Goal: Obtain resource: Download file/media

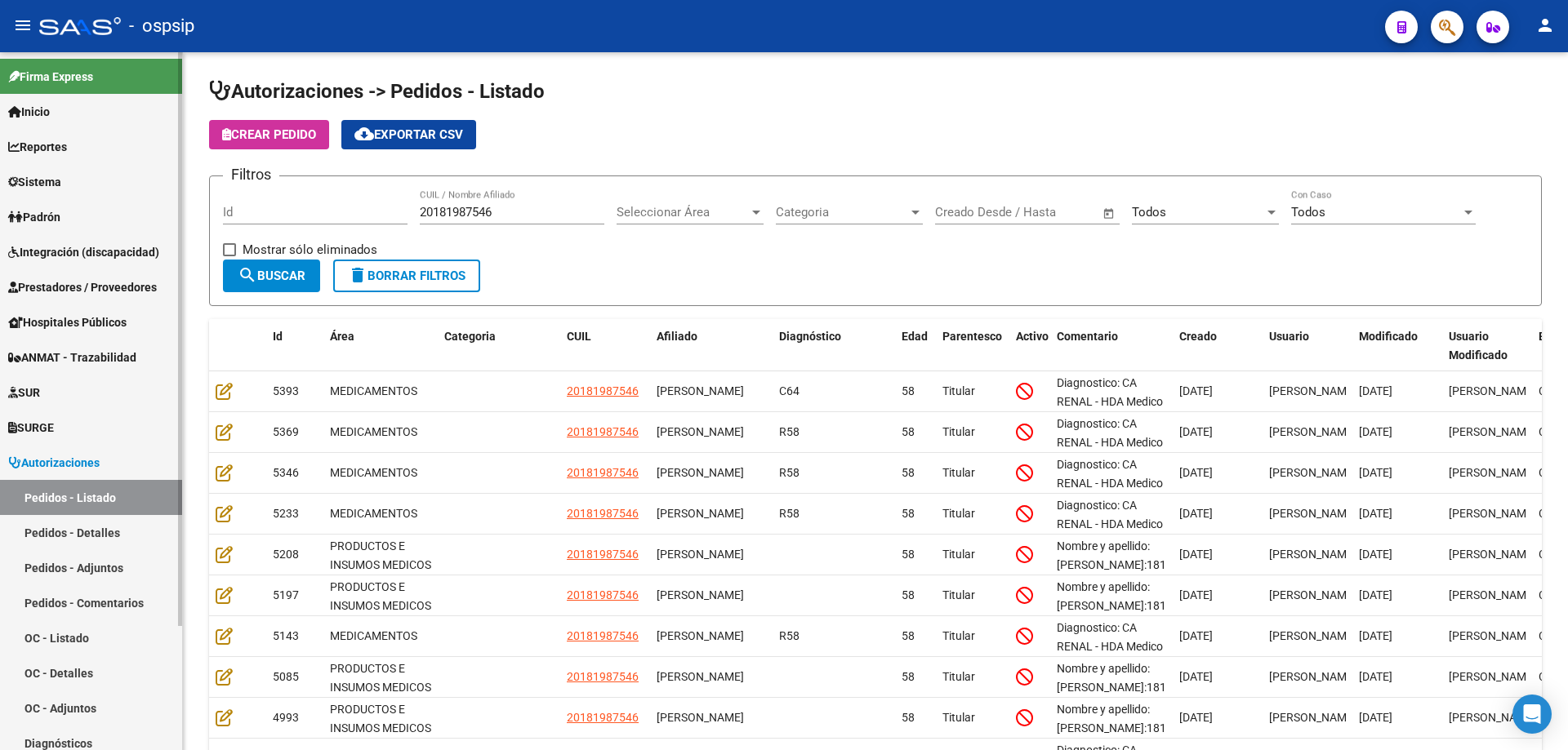
scroll to position [163, 0]
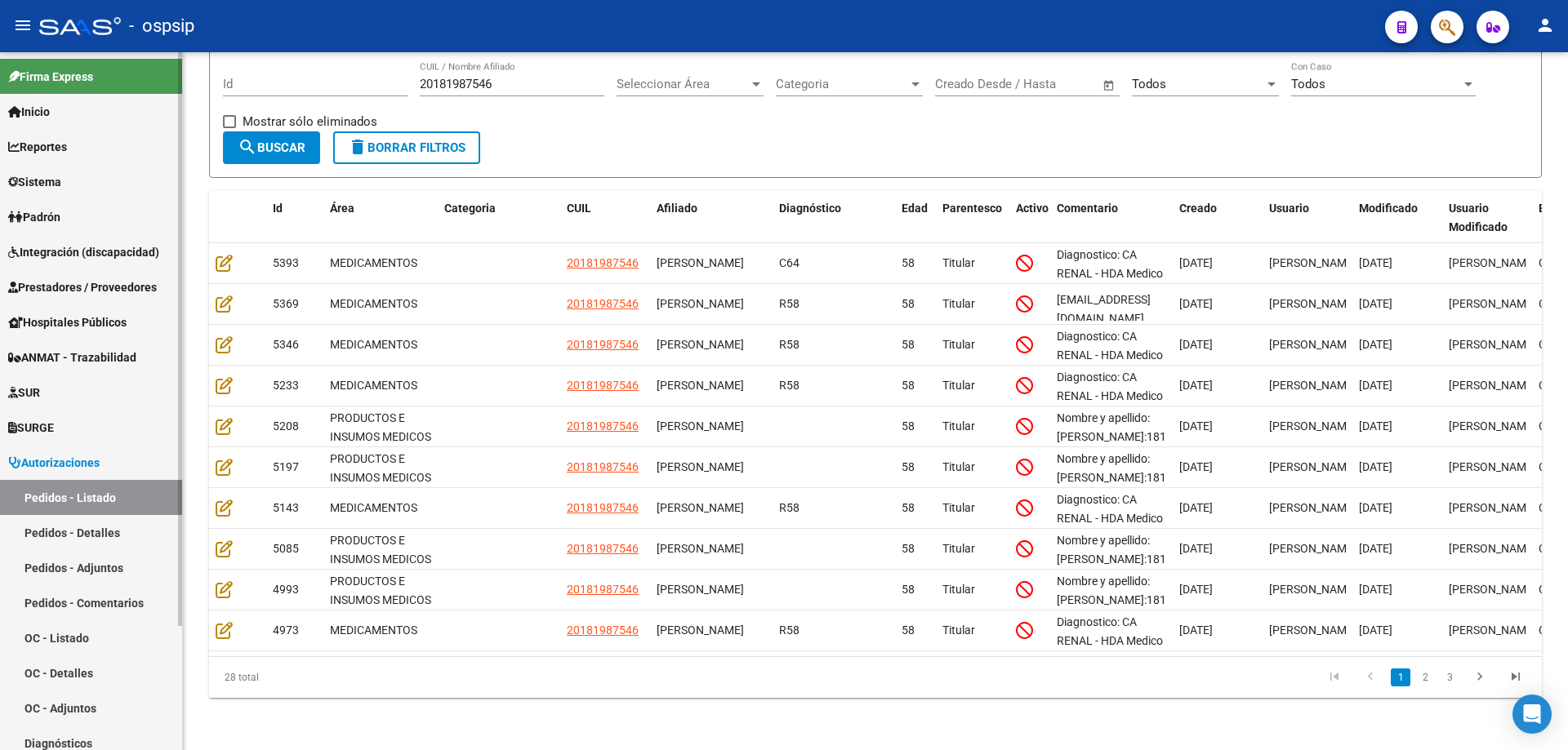
click at [83, 292] on span "Prestadores / Proveedores" at bounding box center [83, 287] width 148 height 18
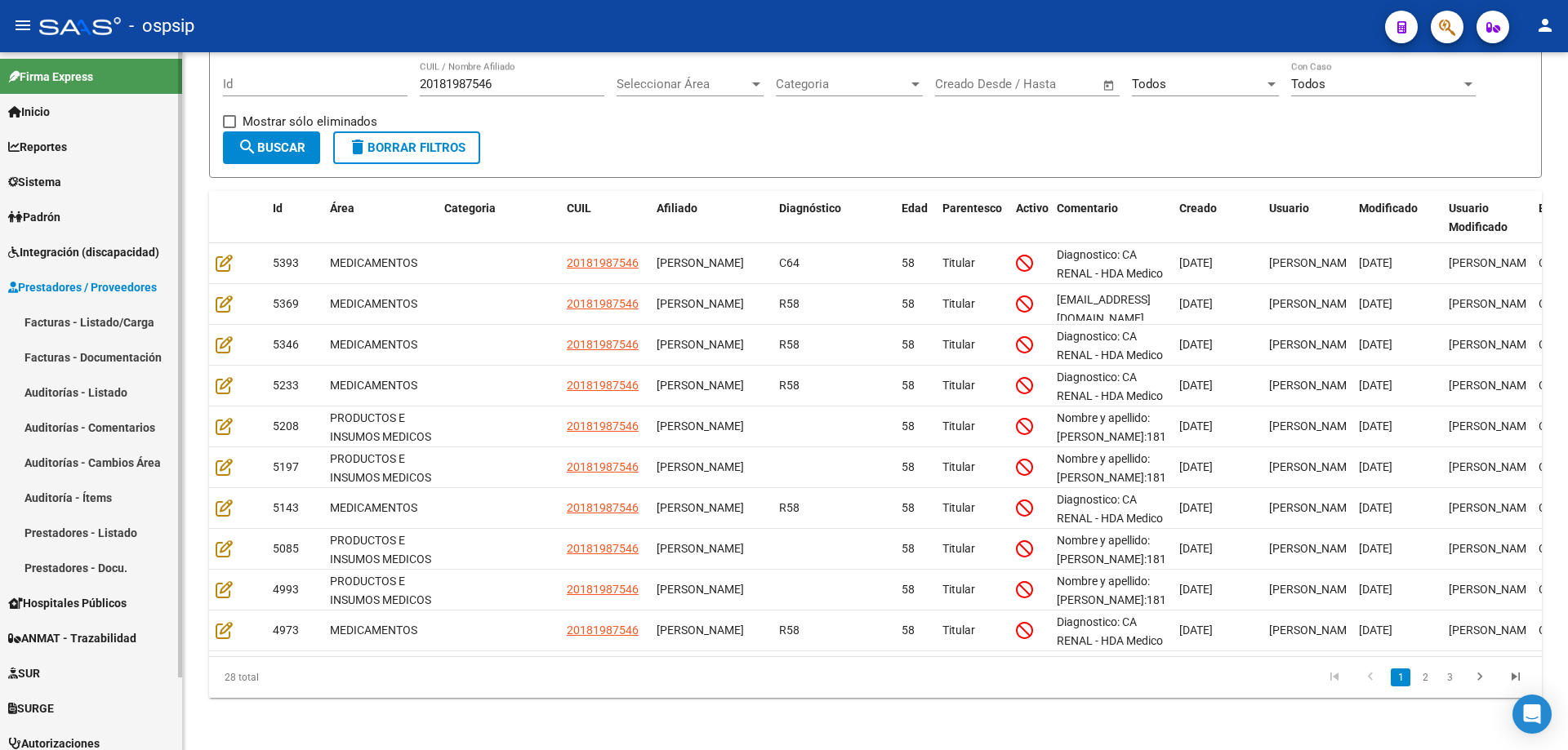
click at [79, 320] on link "Facturas - Listado/Carga" at bounding box center [91, 322] width 182 height 35
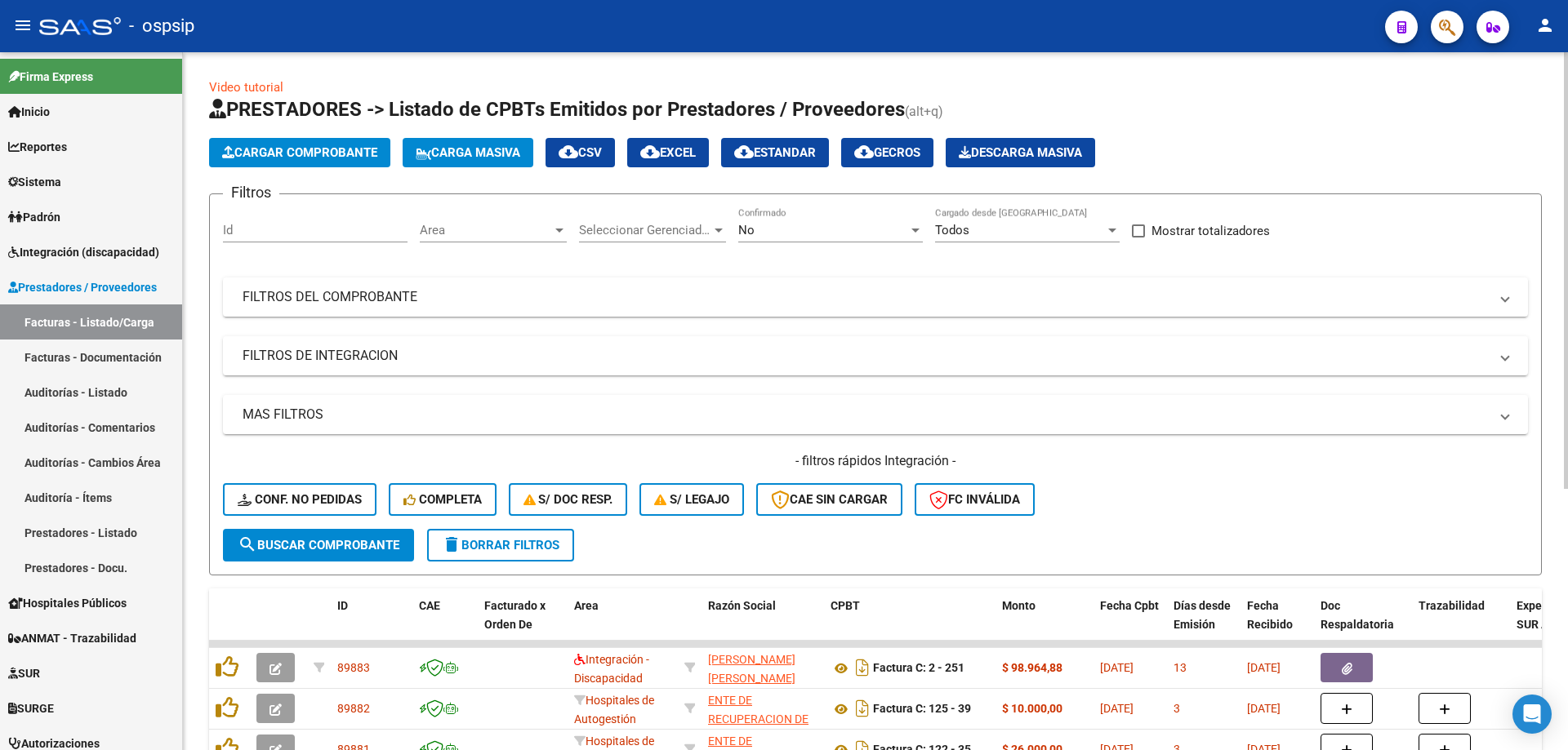
click at [764, 230] on div "No" at bounding box center [823, 230] width 169 height 14
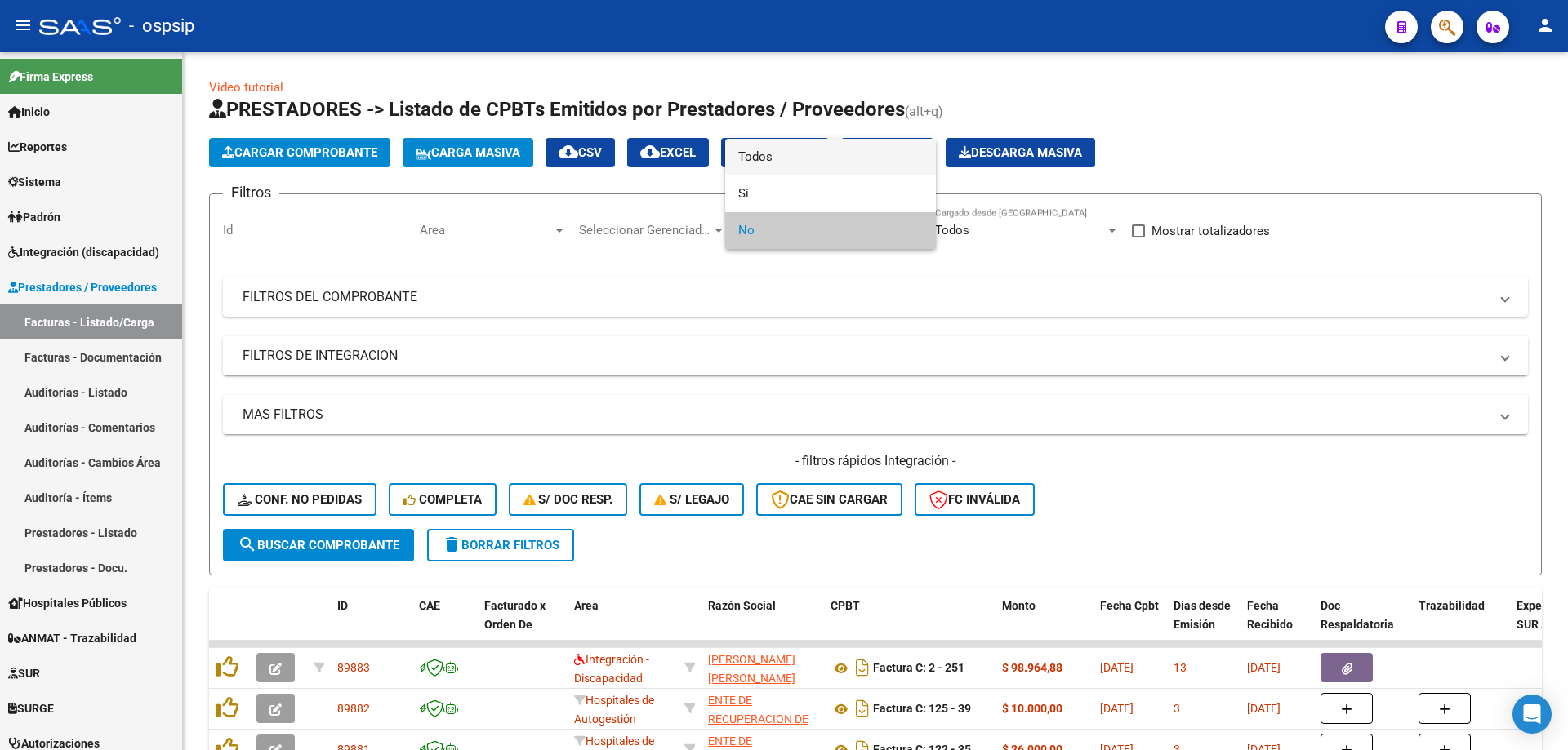
click at [804, 158] on span "Todos" at bounding box center [830, 157] width 185 height 37
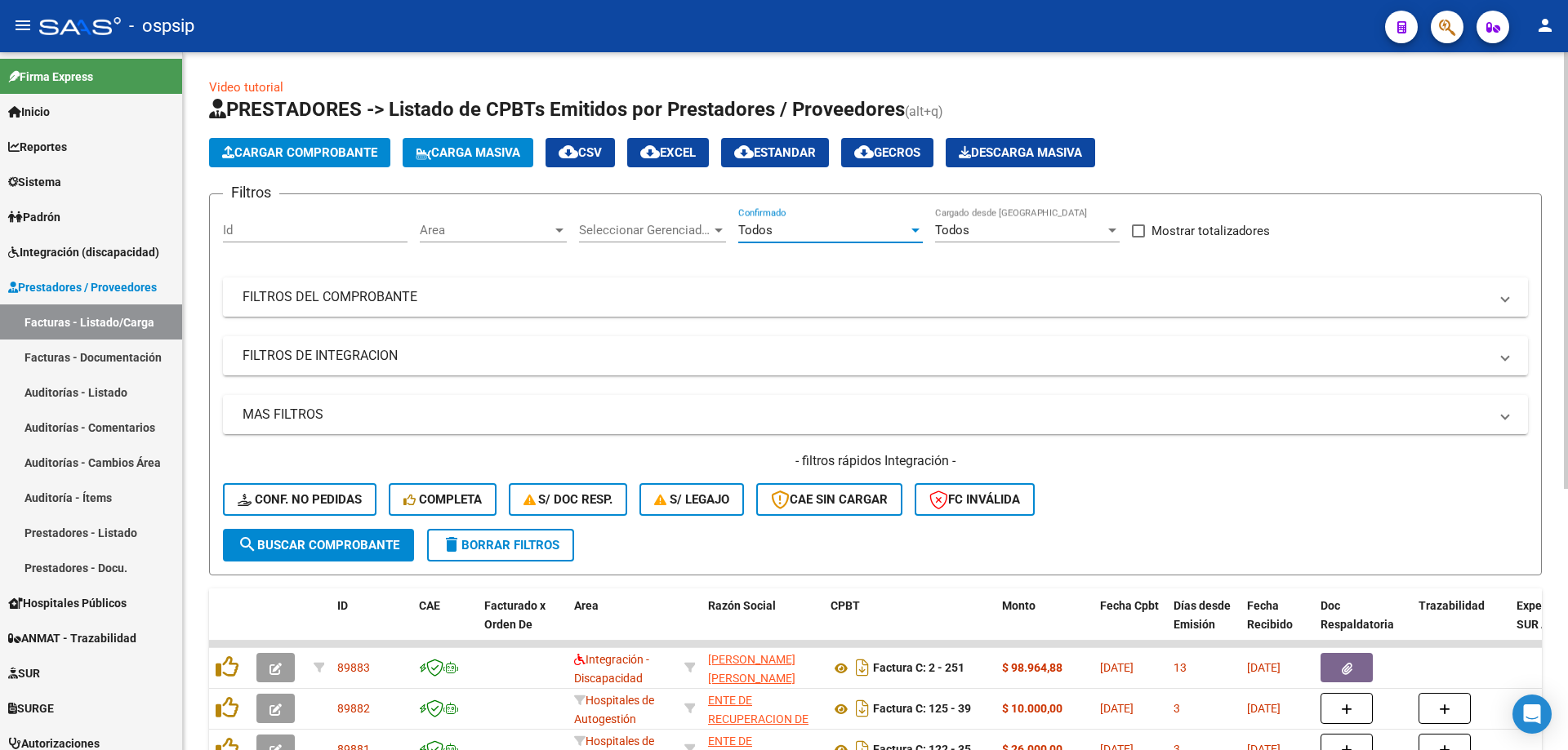
click at [449, 295] on mat-panel-title "FILTROS DEL COMPROBANTE" at bounding box center [865, 296] width 1246 height 18
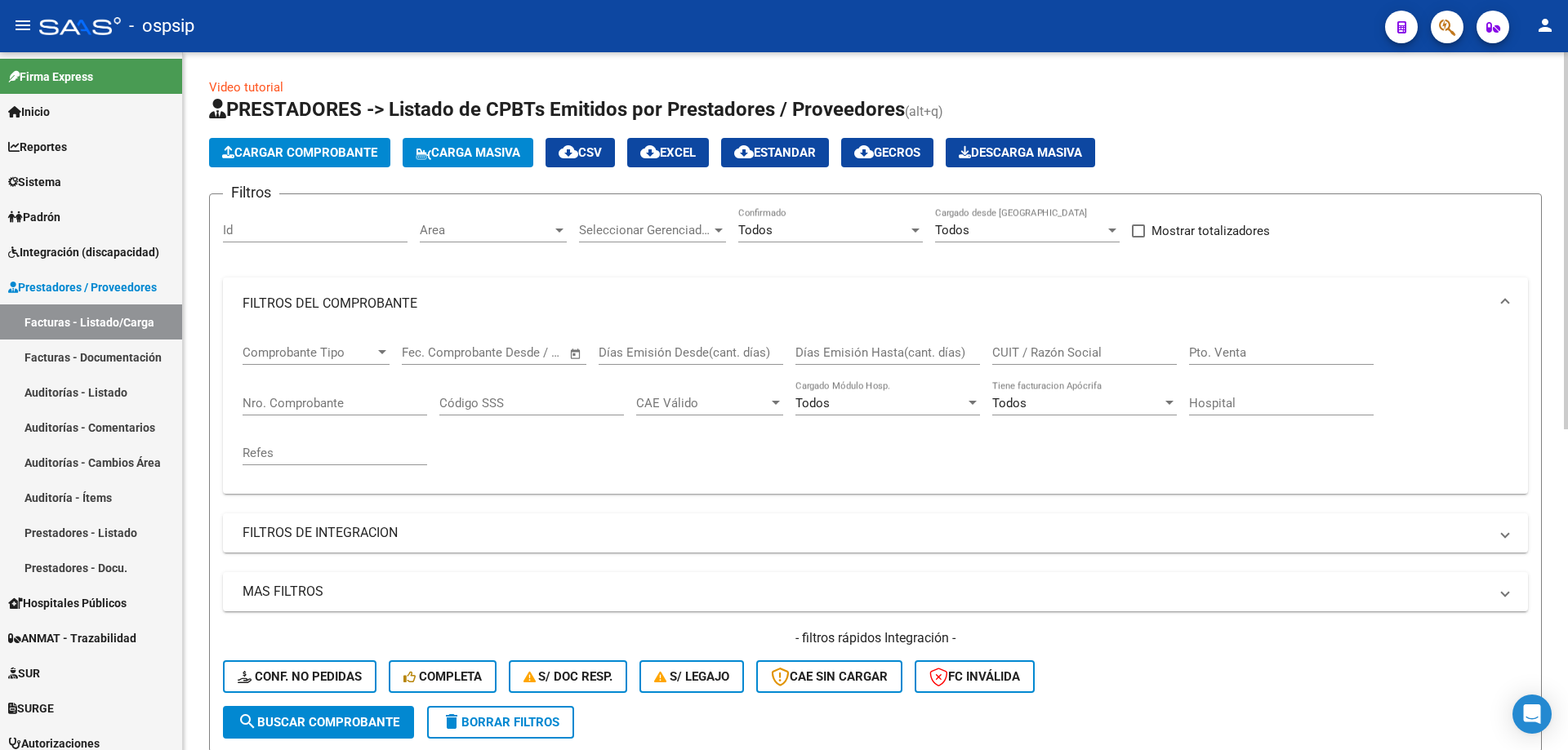
click at [315, 401] on input "Nro. Comprobante" at bounding box center [335, 403] width 185 height 14
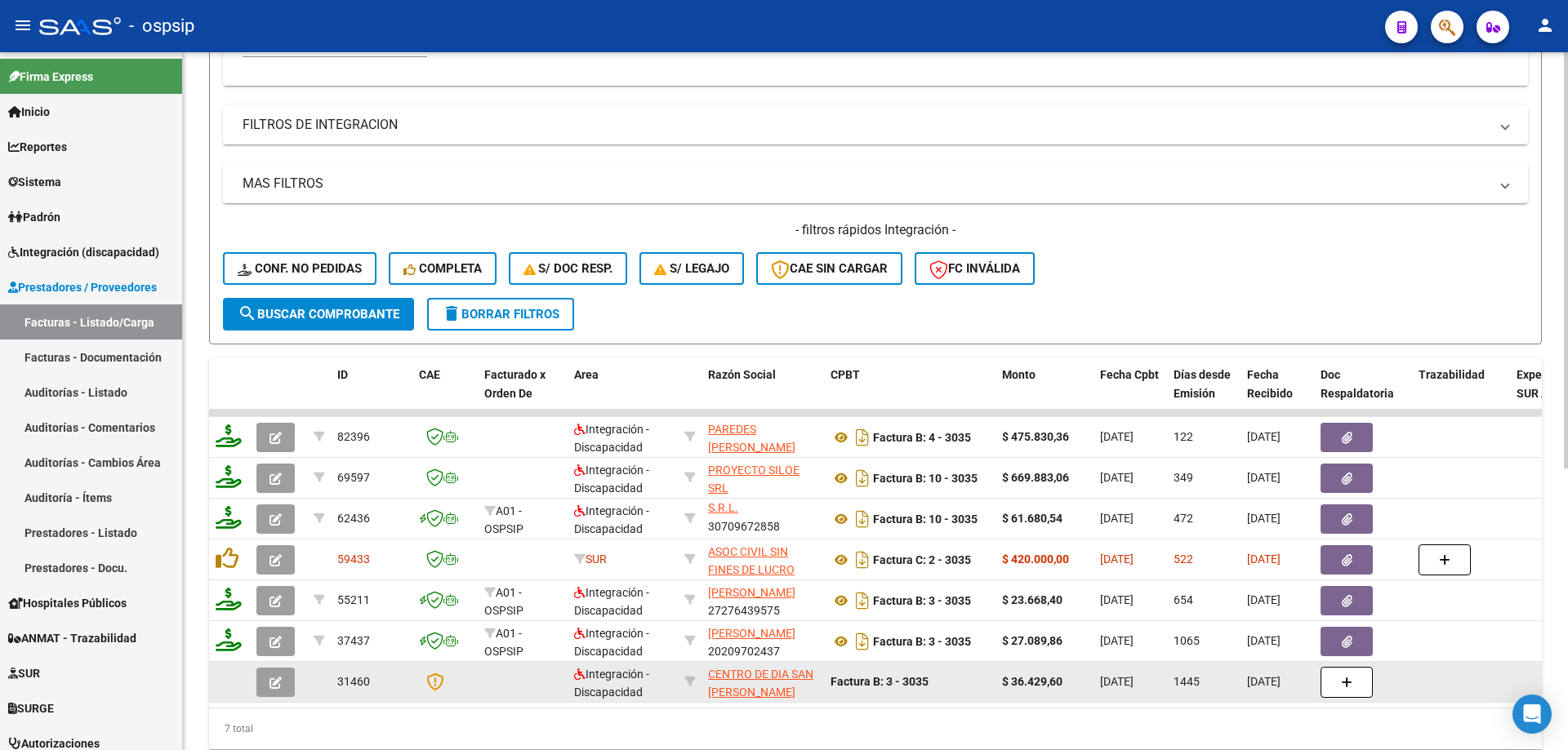
scroll to position [472, 0]
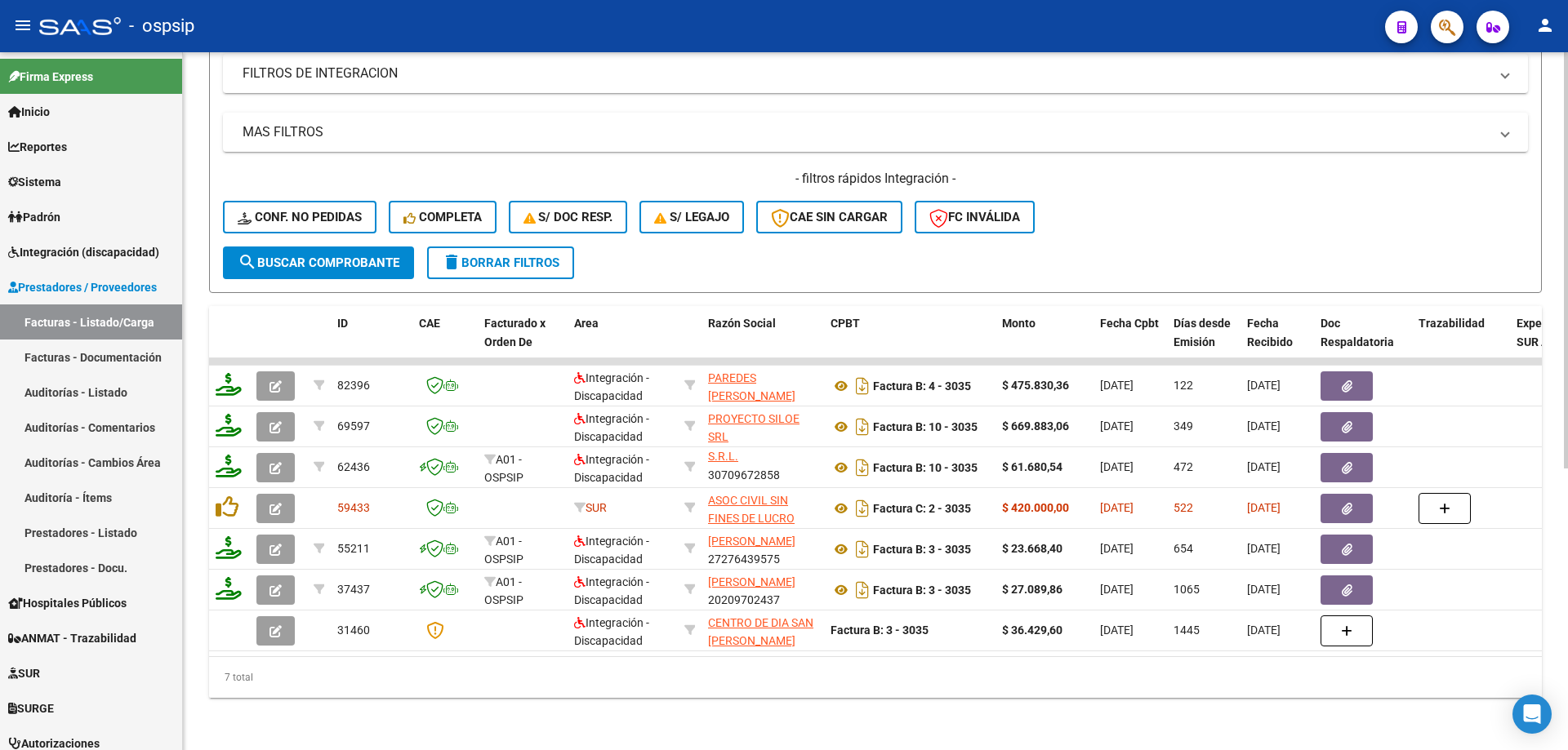
type input "3035"
drag, startPoint x: 554, startPoint y: 643, endPoint x: 622, endPoint y: 644, distance: 68.0
click at [622, 644] on datatable-body "82396 Integración - Discapacidad PAREDES [PERSON_NAME] 27251821661 Factura B: 4…" at bounding box center [875, 507] width 1333 height 298
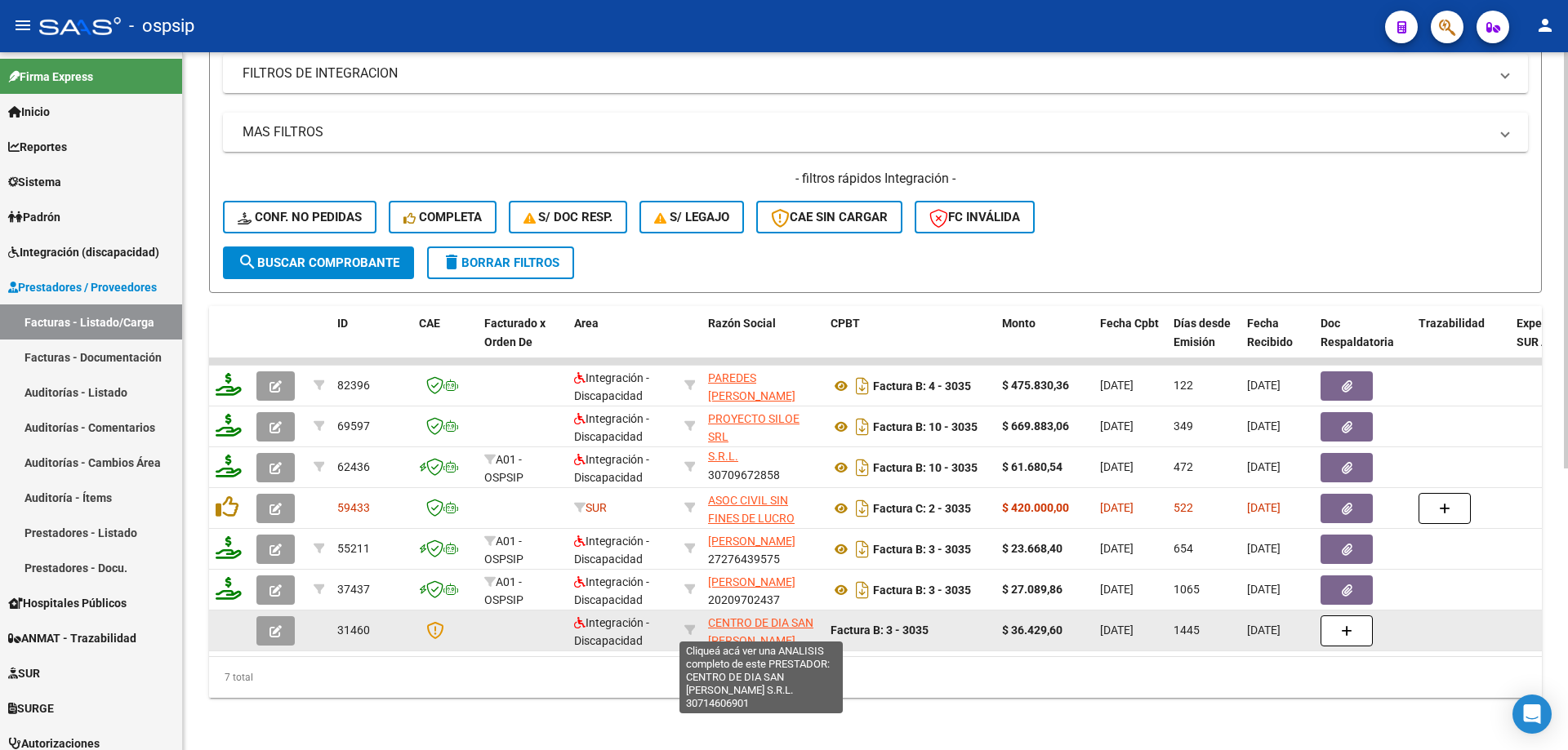
click at [771, 622] on span "CENTRO DE DIA SAN [PERSON_NAME] S.R.L." at bounding box center [761, 641] width 106 height 50
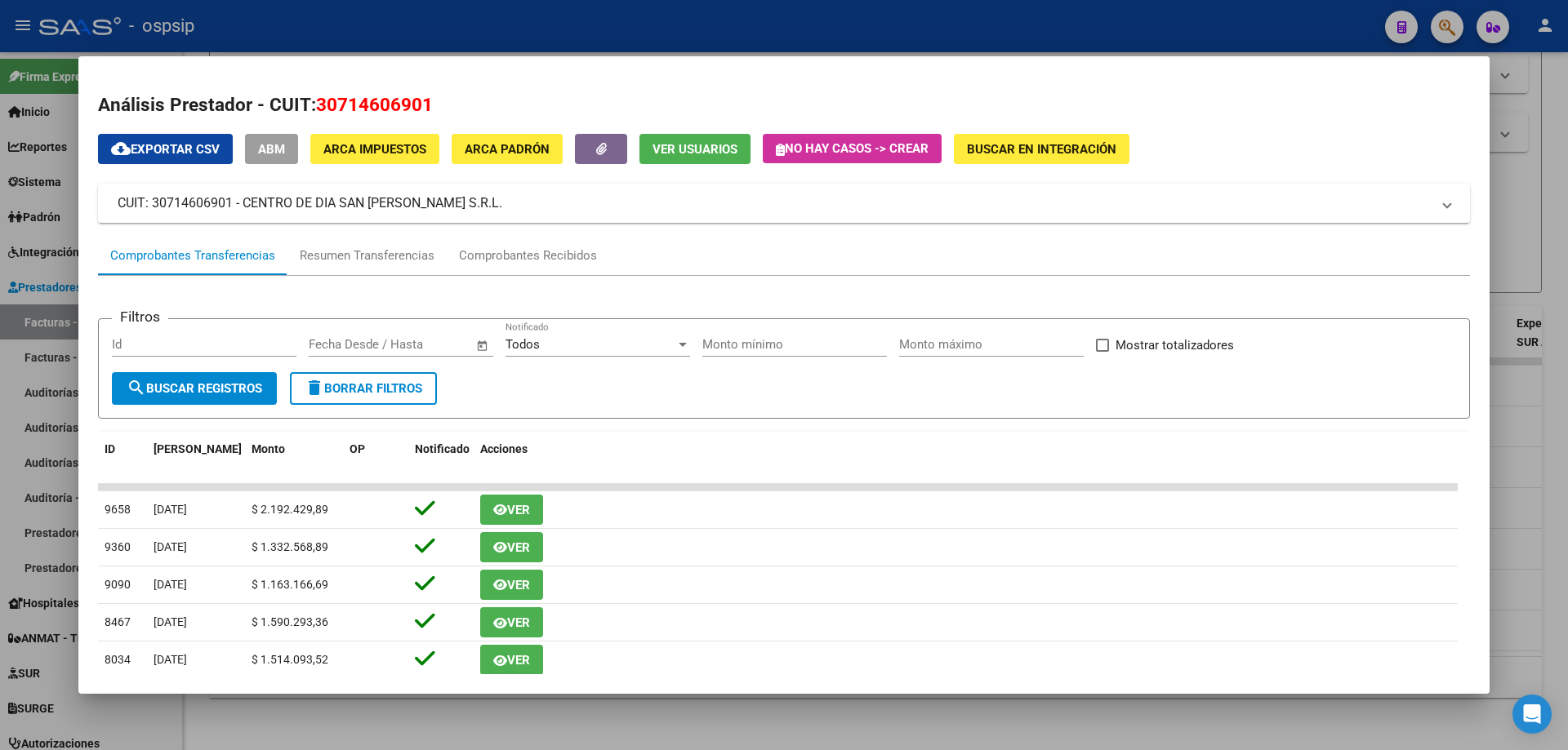
click at [1545, 473] on div at bounding box center [784, 375] width 1568 height 750
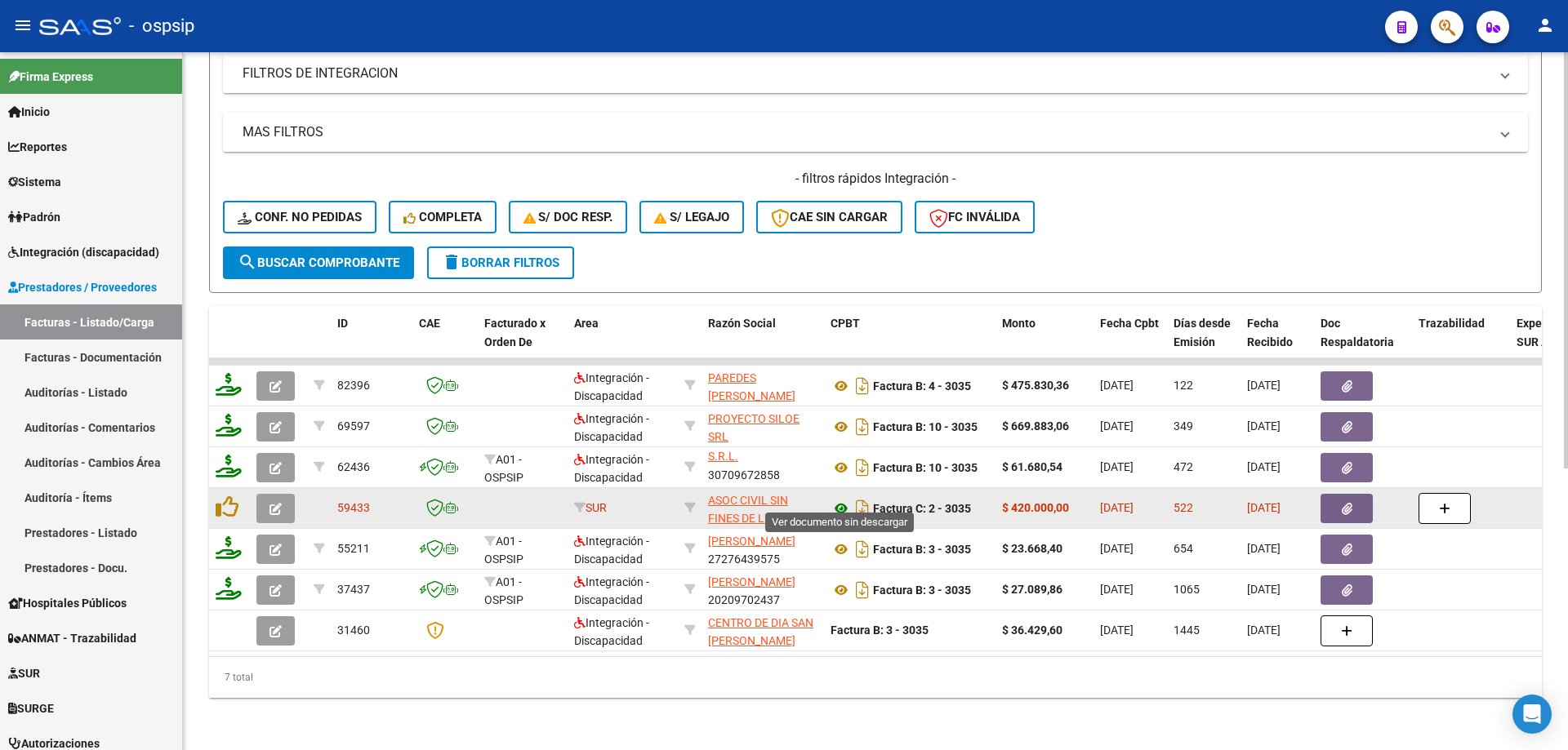
click at [838, 499] on icon at bounding box center [841, 508] width 21 height 20
